Goal: Connect with others: Connect with others

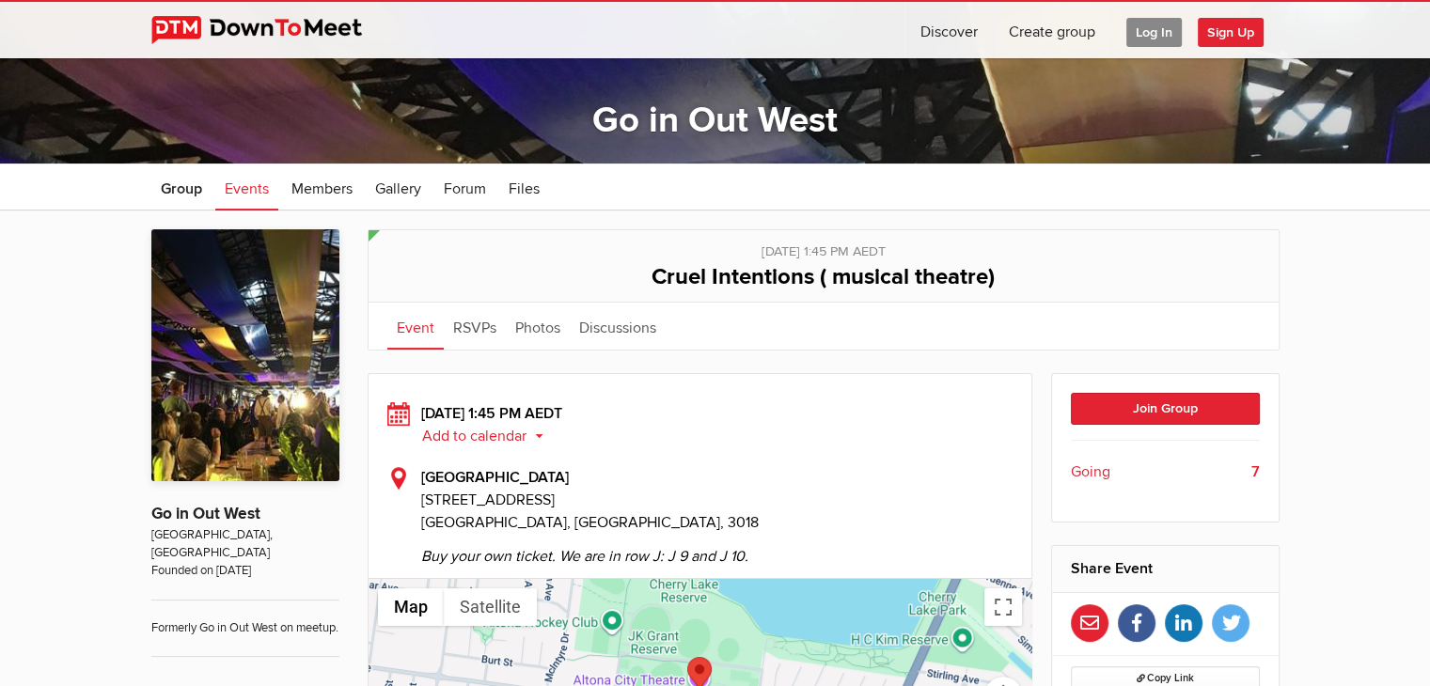
scroll to position [282, 0]
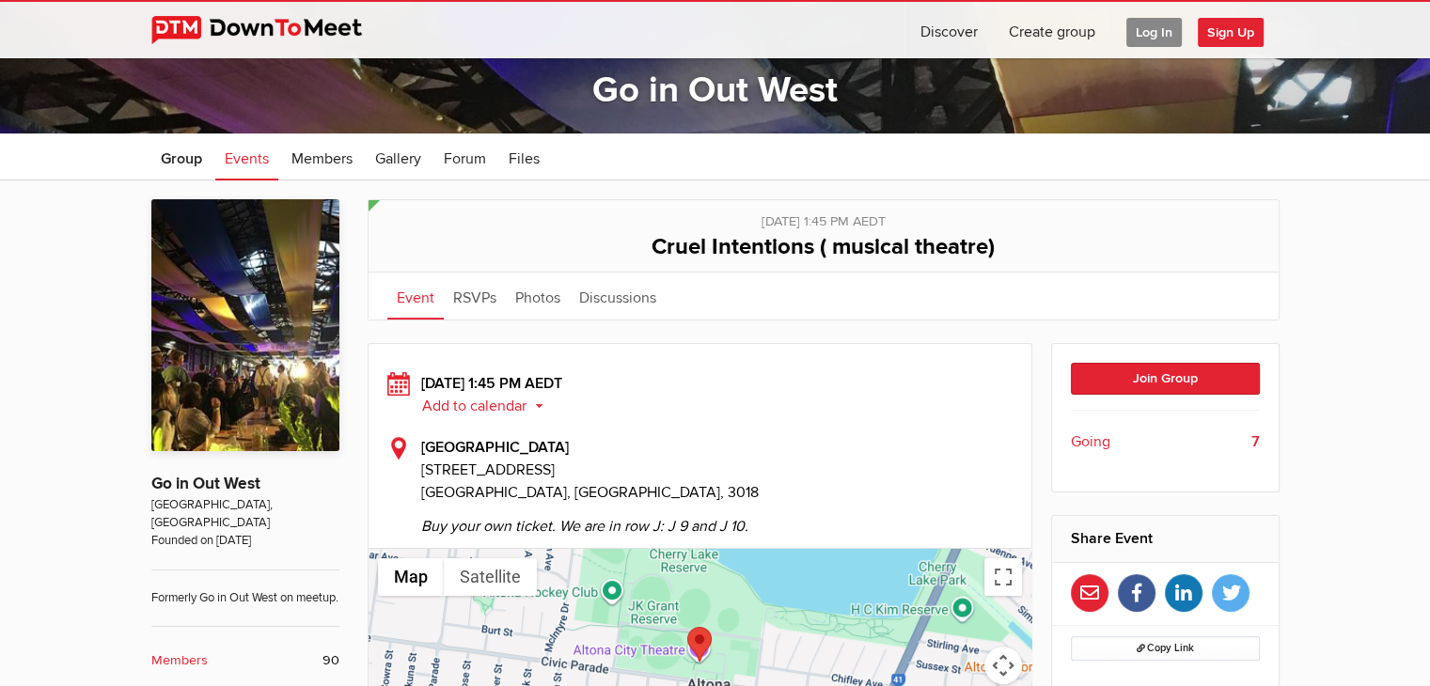
click at [1090, 439] on span "Going" at bounding box center [1090, 442] width 39 height 23
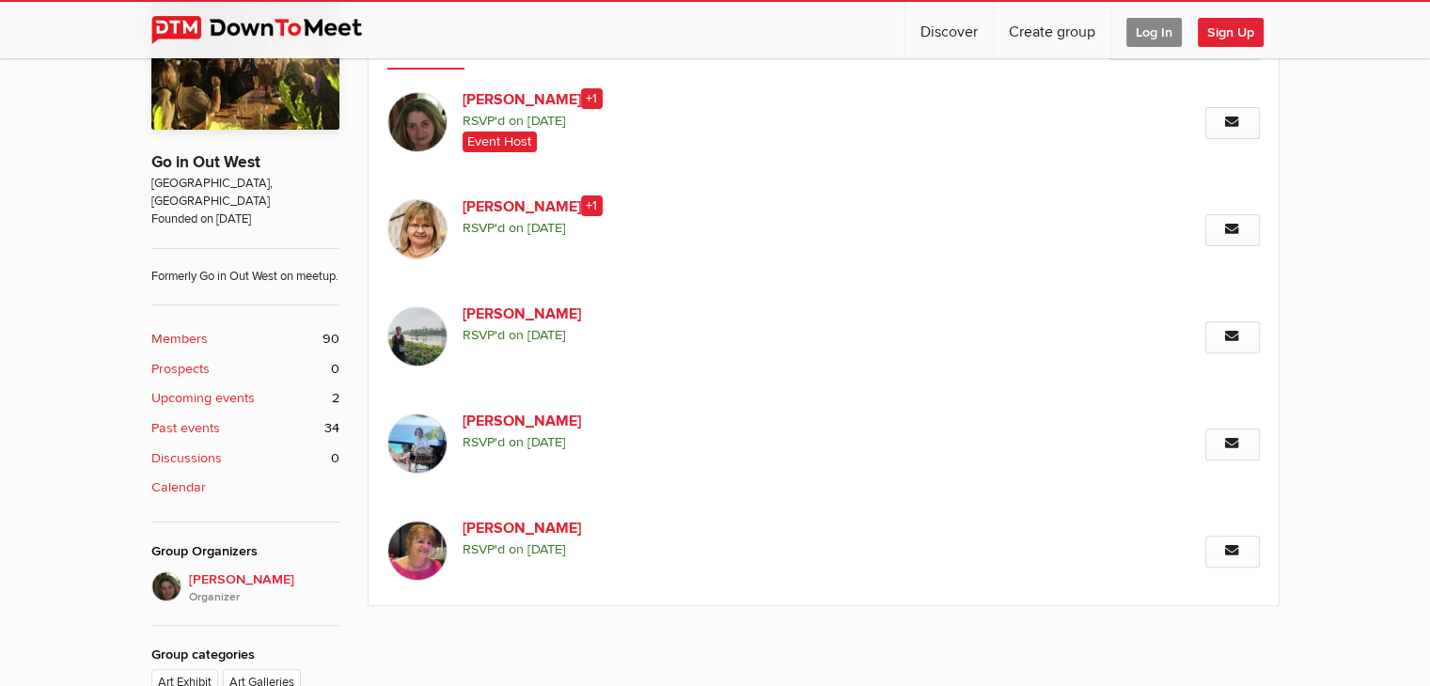
scroll to position [698, 0]
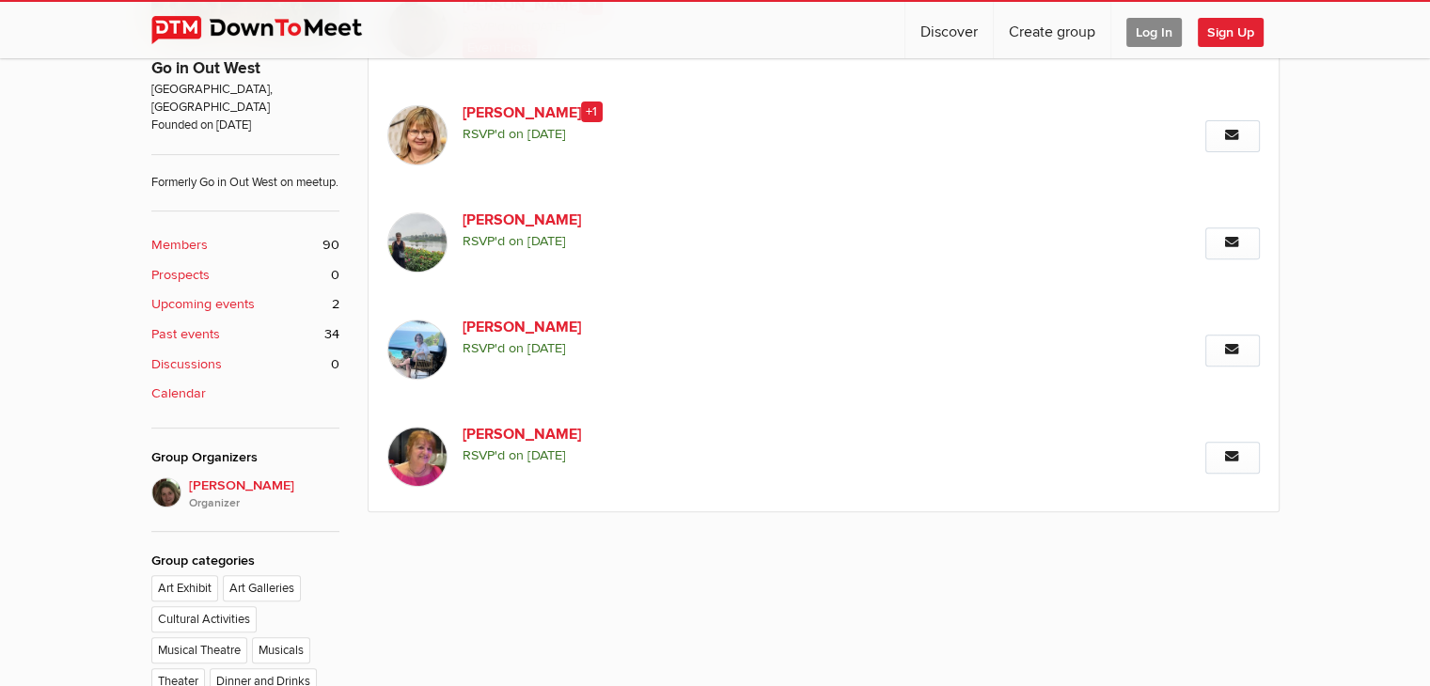
click at [219, 307] on b "Upcoming events" at bounding box center [202, 304] width 103 height 21
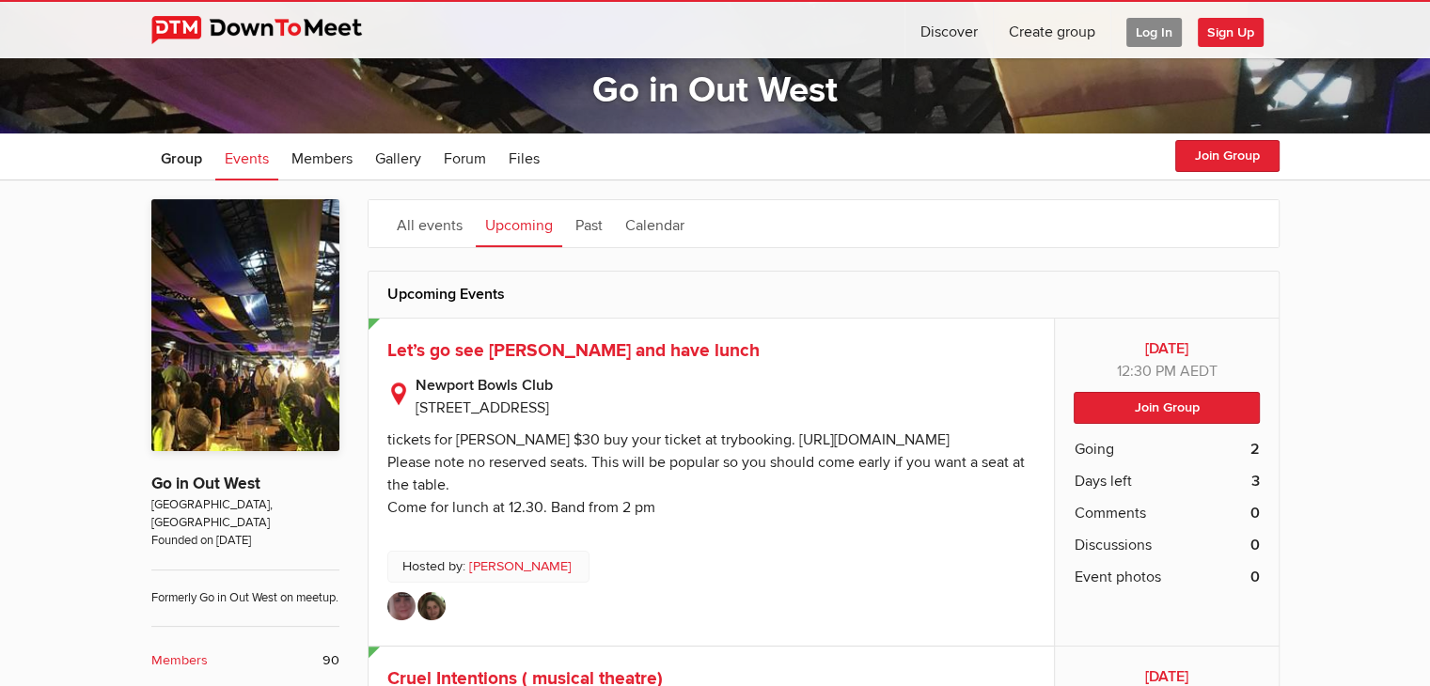
scroll to position [376, 0]
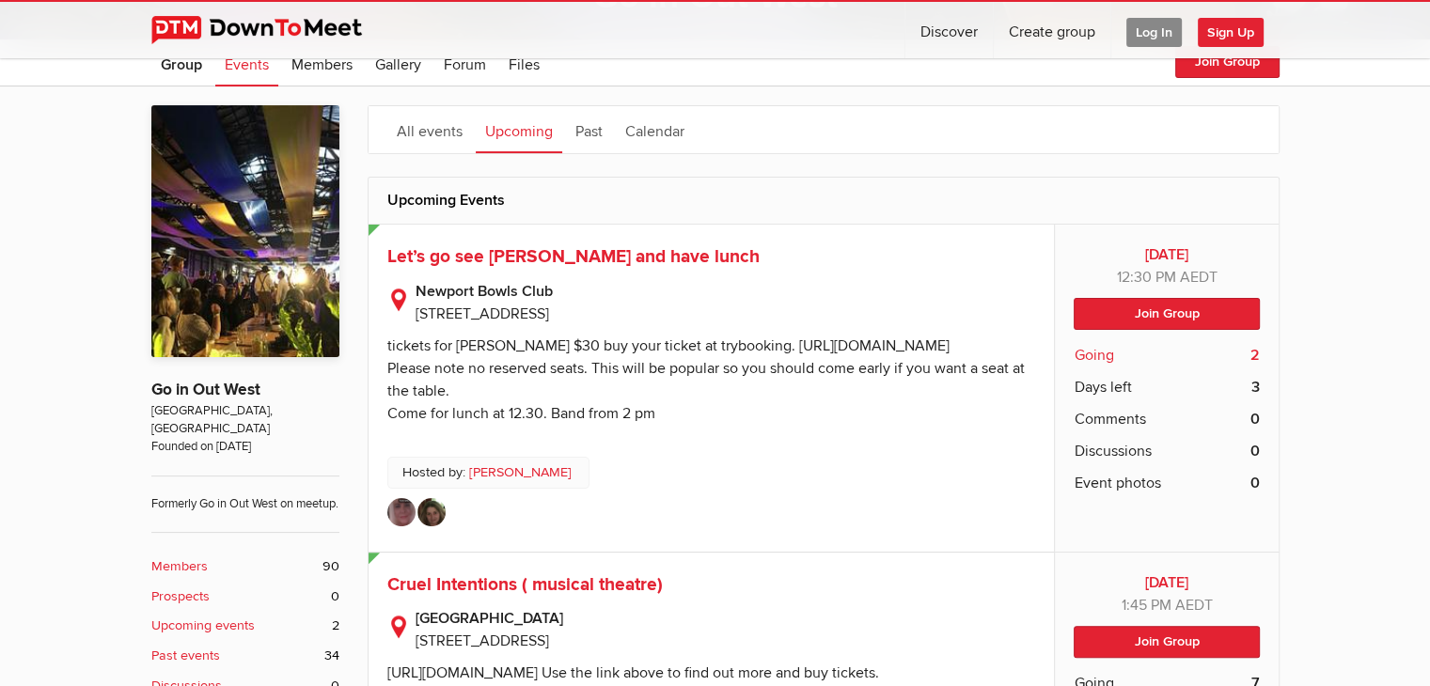
click at [1105, 353] on span "Going" at bounding box center [1093, 355] width 39 height 23
